Goal: Check status: Check status

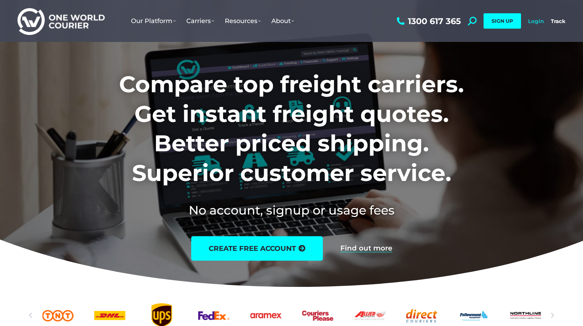
click at [532, 22] on link "Login" at bounding box center [536, 21] width 16 height 7
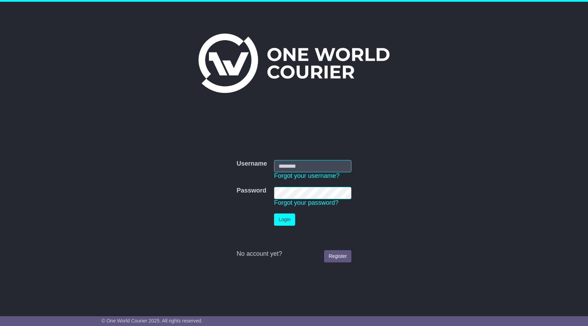
type input "**********"
click at [286, 222] on button "Login" at bounding box center [284, 220] width 21 height 12
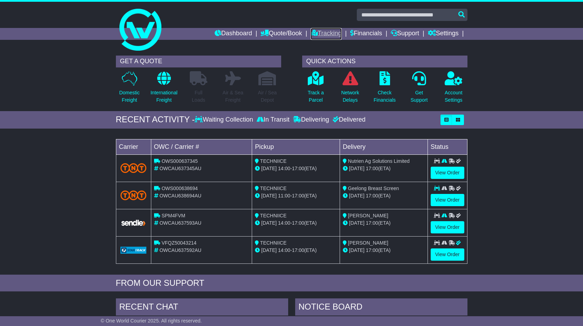
click at [318, 33] on link "Tracking" at bounding box center [325, 34] width 31 height 12
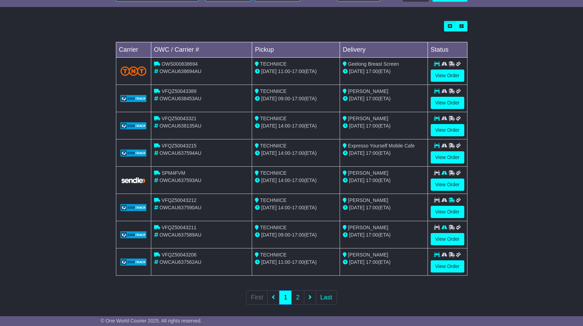
scroll to position [191, 0]
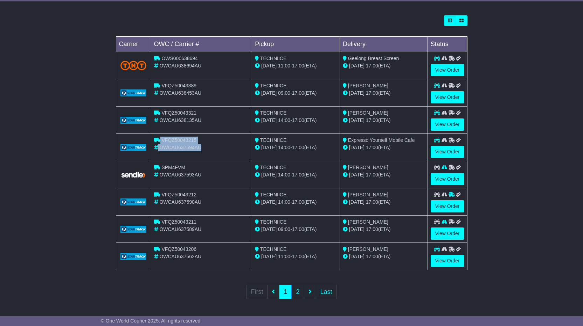
drag, startPoint x: 208, startPoint y: 149, endPoint x: 156, endPoint y: 141, distance: 52.1
click at [156, 141] on td "VFQZ50043215 OWCAU637594AU" at bounding box center [201, 147] width 101 height 27
click at [217, 149] on div "OWCAU637594AU" at bounding box center [201, 147] width 95 height 7
